Goal: Task Accomplishment & Management: Manage account settings

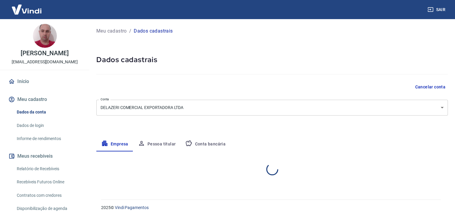
select select "PR"
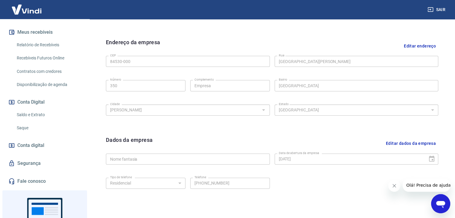
scroll to position [150, 0]
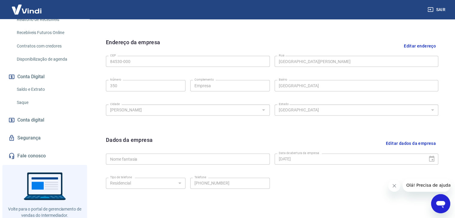
click at [35, 96] on link "Saldo e Extrato" at bounding box center [48, 89] width 68 height 12
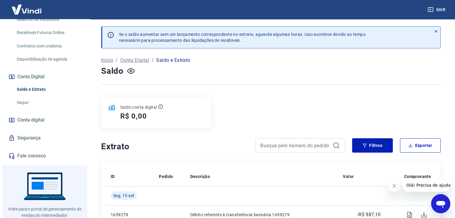
click at [25, 109] on link "Saque" at bounding box center [48, 103] width 68 height 12
